Goal: Find specific page/section: Find specific page/section

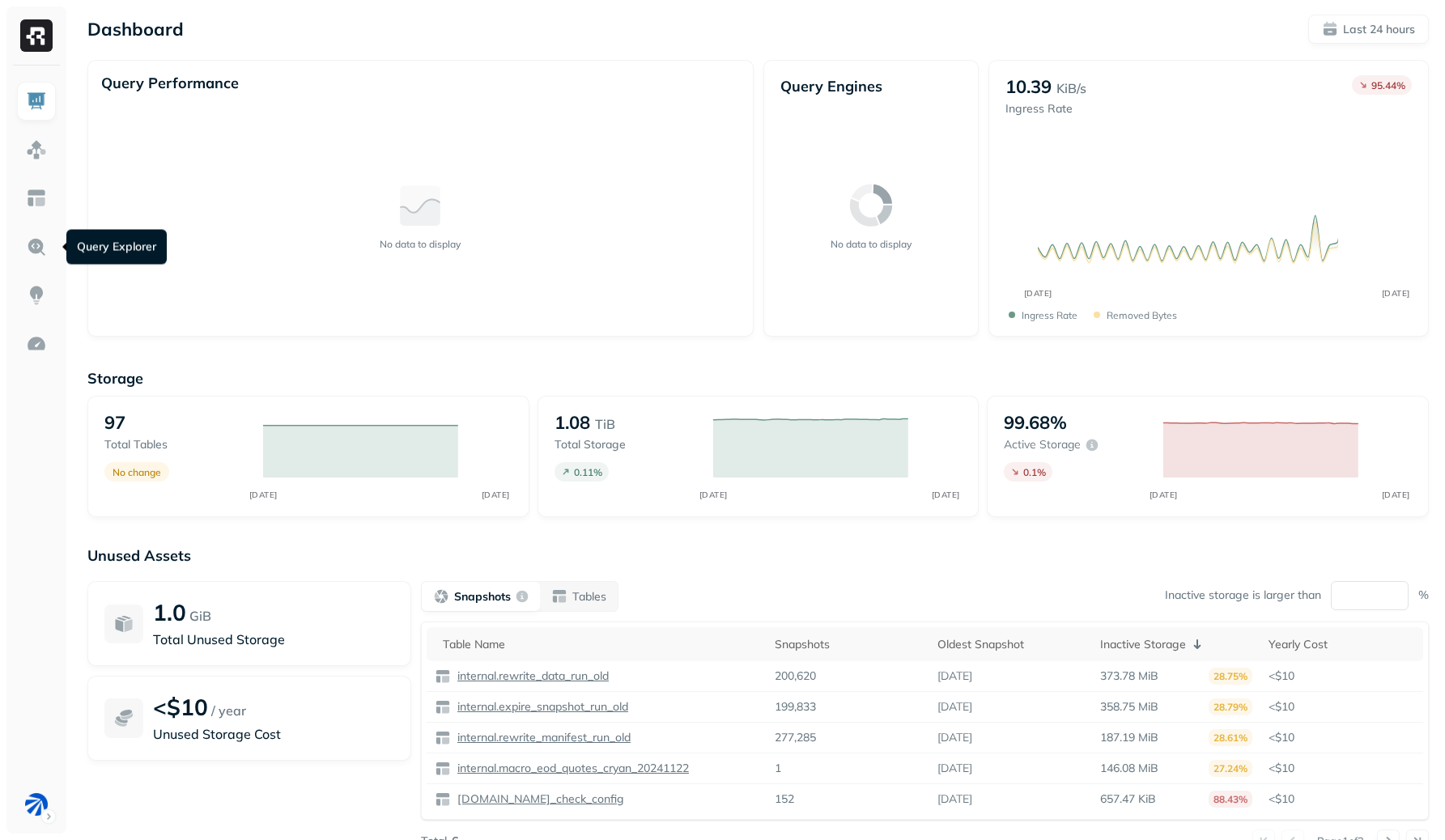
click at [31, 244] on img at bounding box center [37, 247] width 21 height 21
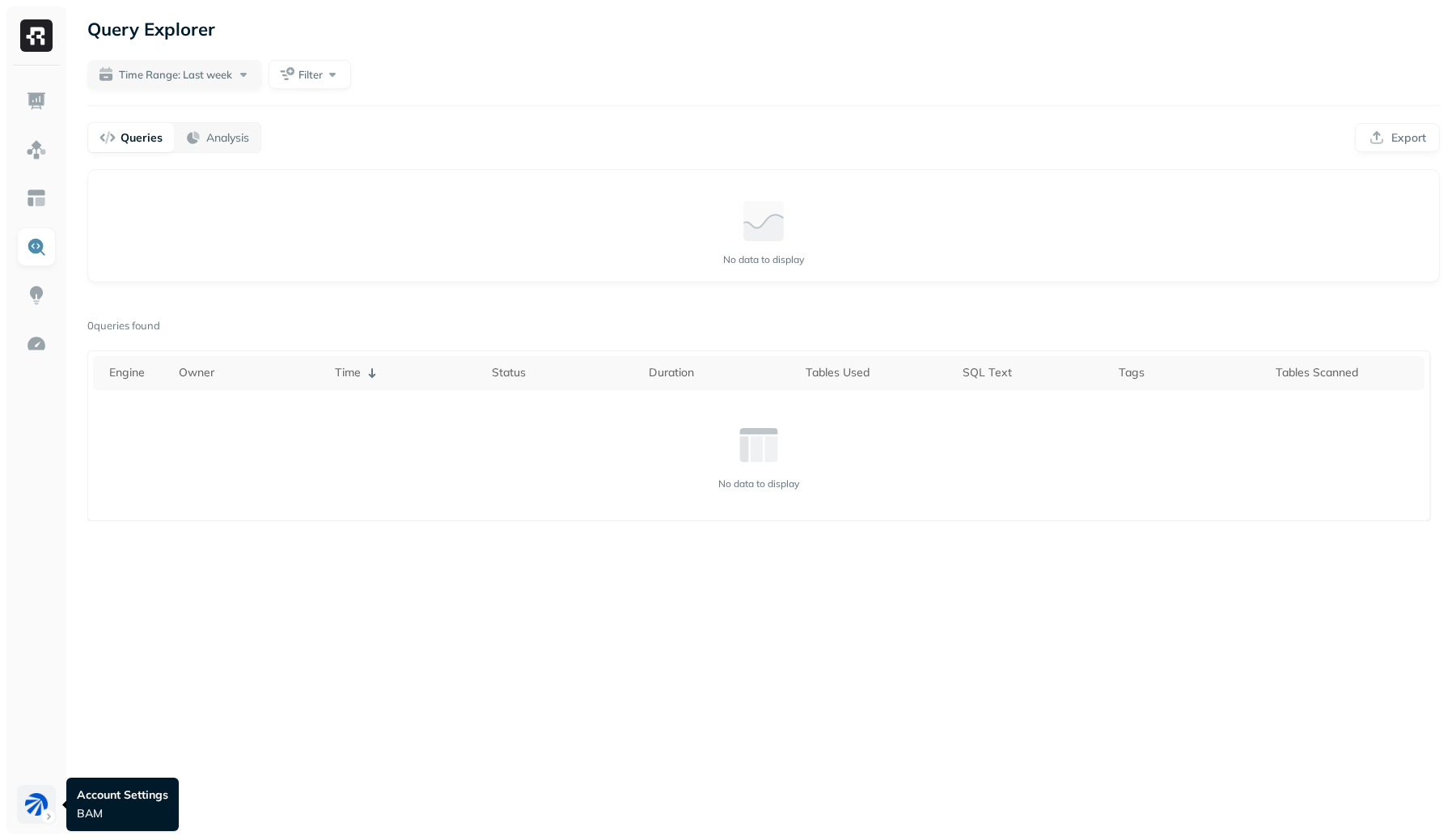
click at [41, 799] on html "Query Explorer Time Range: Last week Filter Queries Analysis Export Query Perfo…" at bounding box center [728, 420] width 1456 height 840
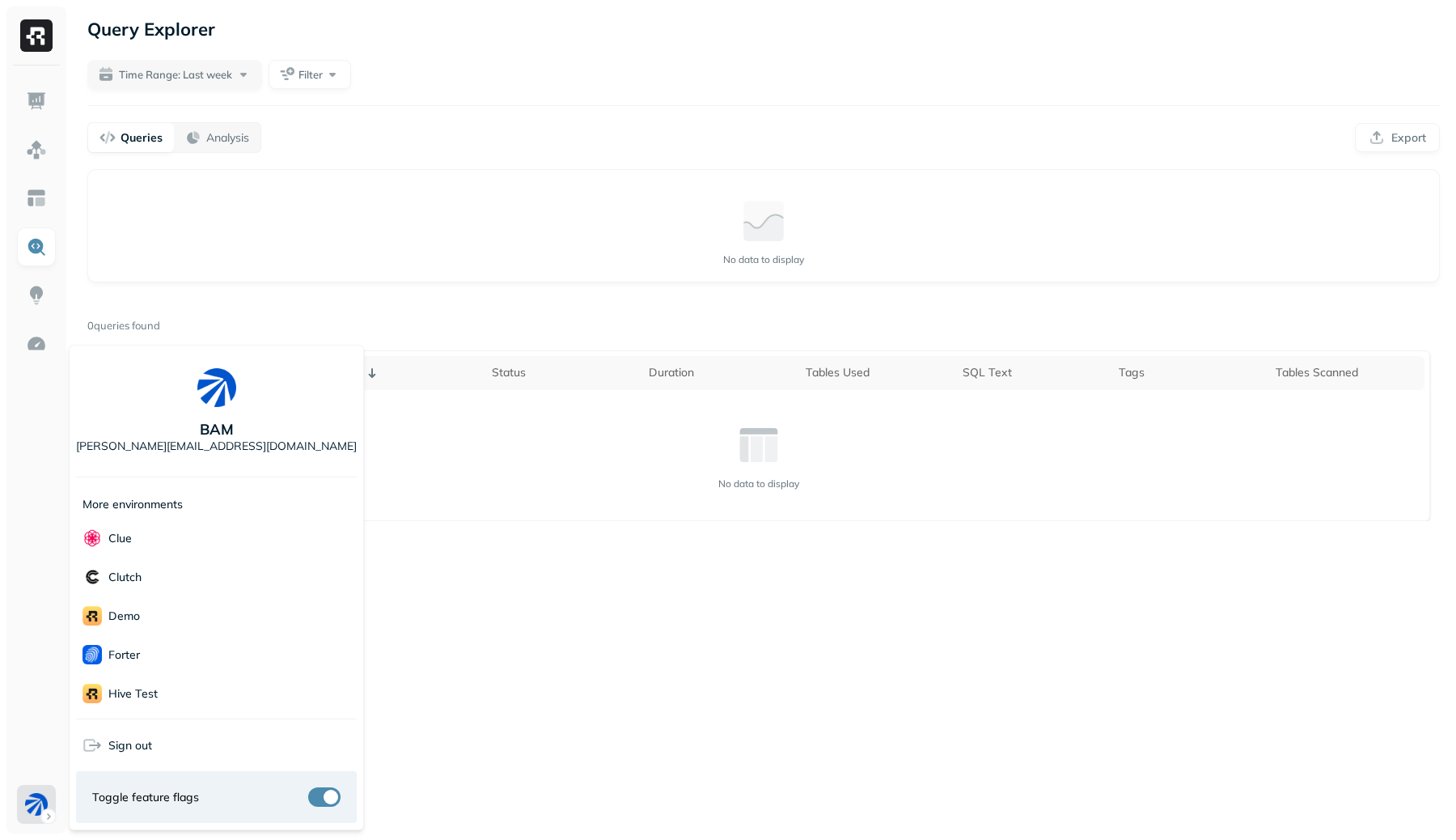
scroll to position [273, 0]
click at [174, 687] on div "Voodoo" at bounding box center [217, 694] width 281 height 39
